Goal: Register for event/course

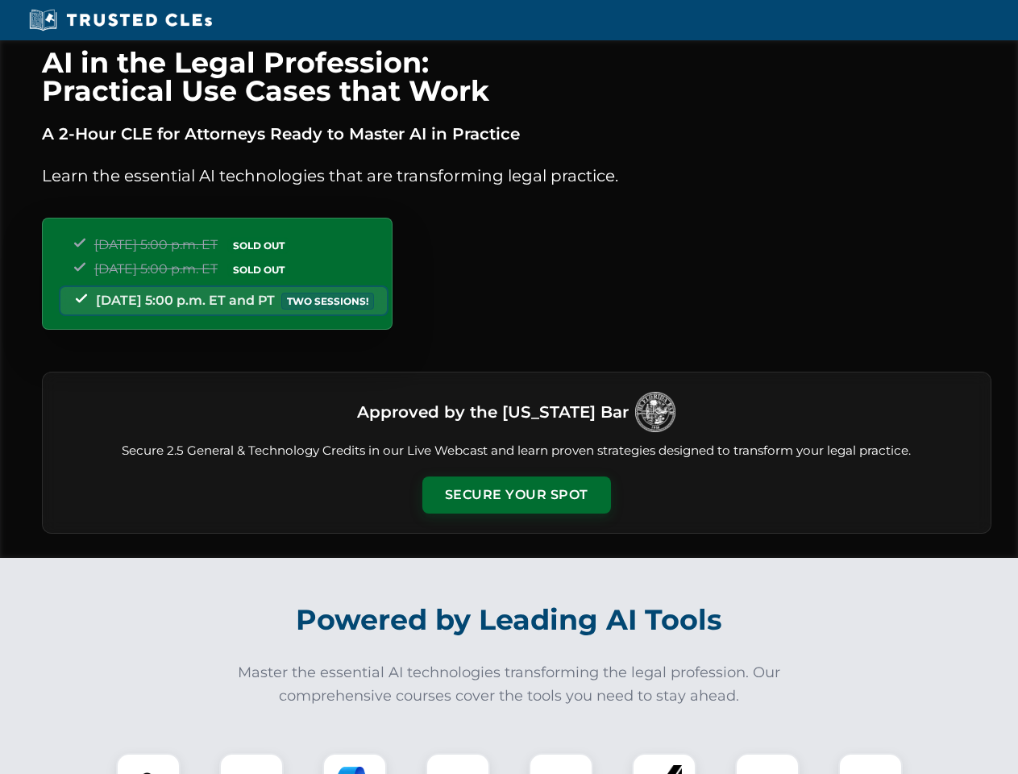
click at [516, 495] on button "Secure Your Spot" at bounding box center [516, 494] width 189 height 37
click at [148, 763] on img at bounding box center [148, 784] width 47 height 47
click at [251, 763] on div at bounding box center [251, 785] width 64 height 64
click at [355, 763] on div at bounding box center [354, 785] width 64 height 64
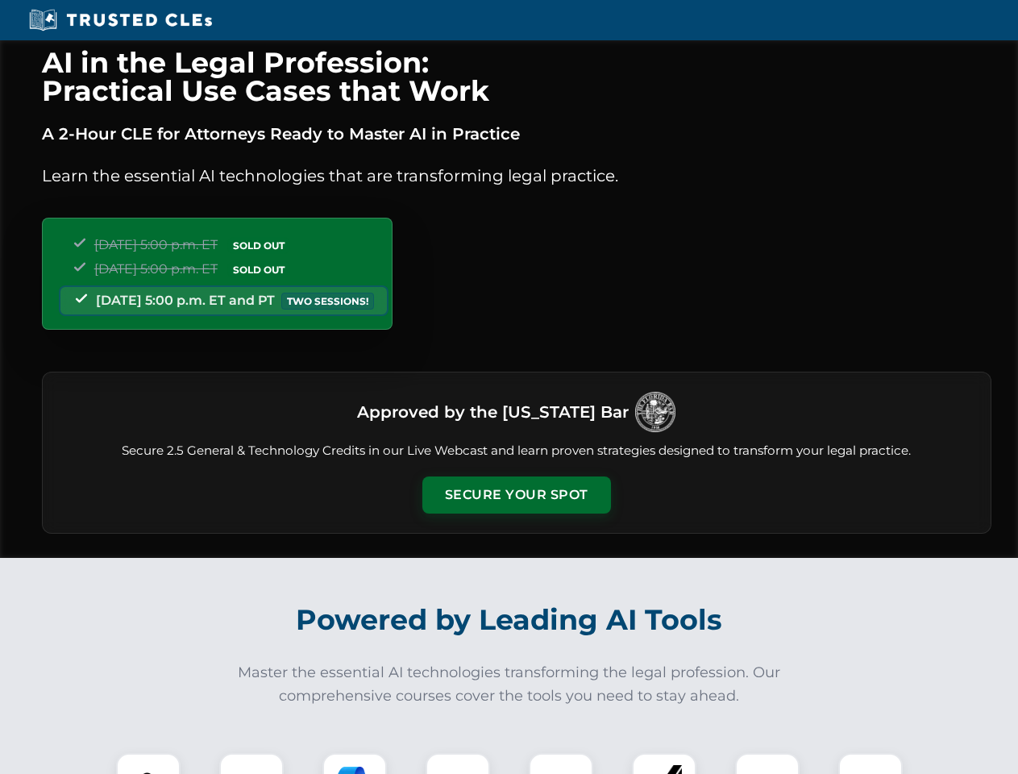
scroll to position [1397, 0]
